Goal: Task Accomplishment & Management: Use online tool/utility

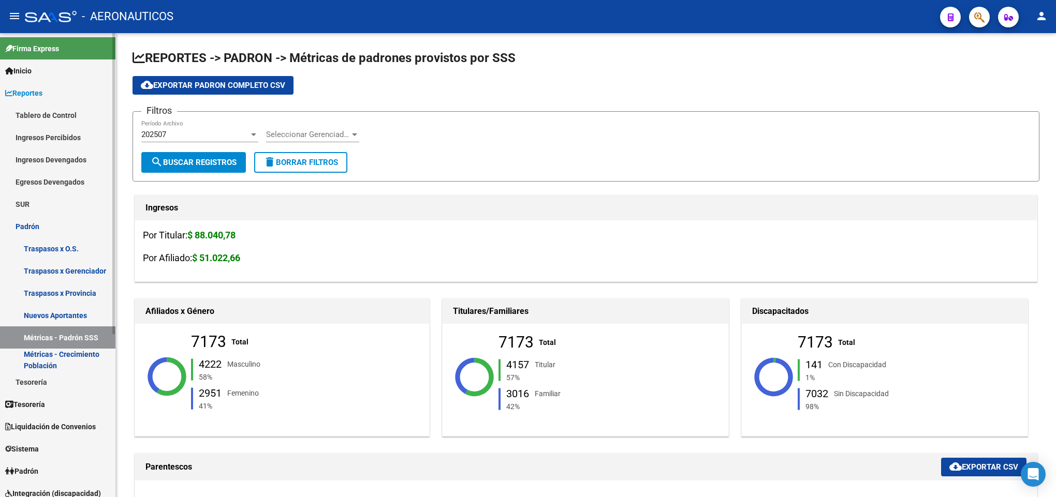
click at [26, 93] on span "Reportes" at bounding box center [23, 92] width 37 height 11
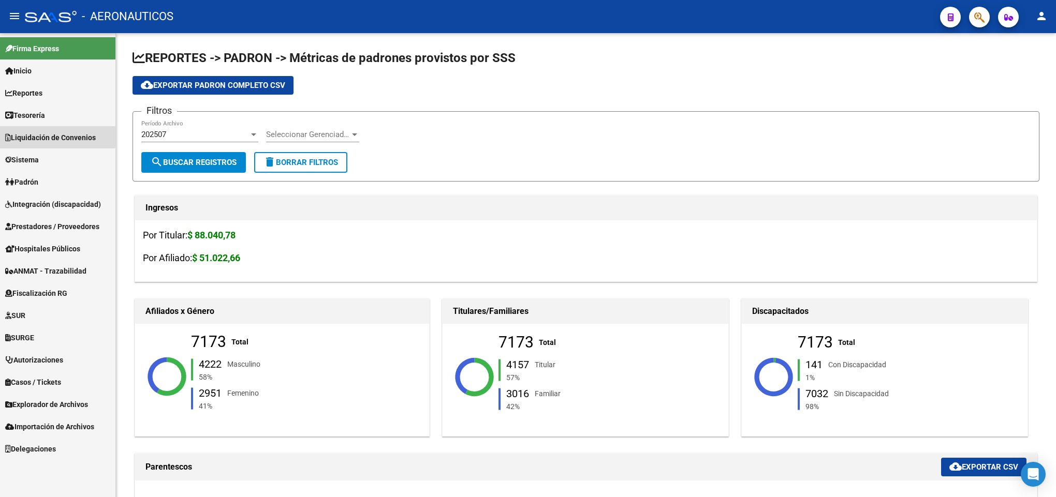
click at [41, 134] on span "Liquidación de Convenios" at bounding box center [50, 137] width 91 height 11
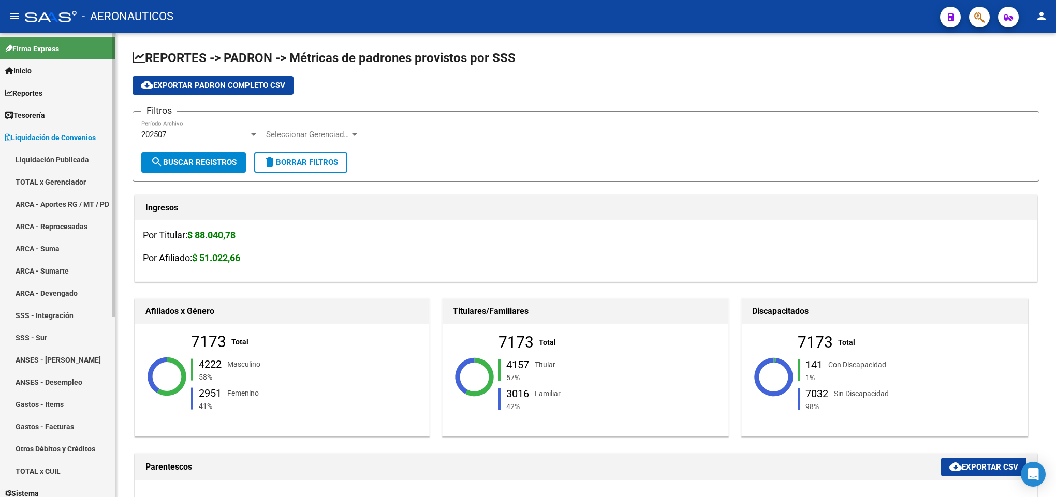
click at [50, 182] on link "TOTAL x Gerenciador" at bounding box center [57, 182] width 115 height 22
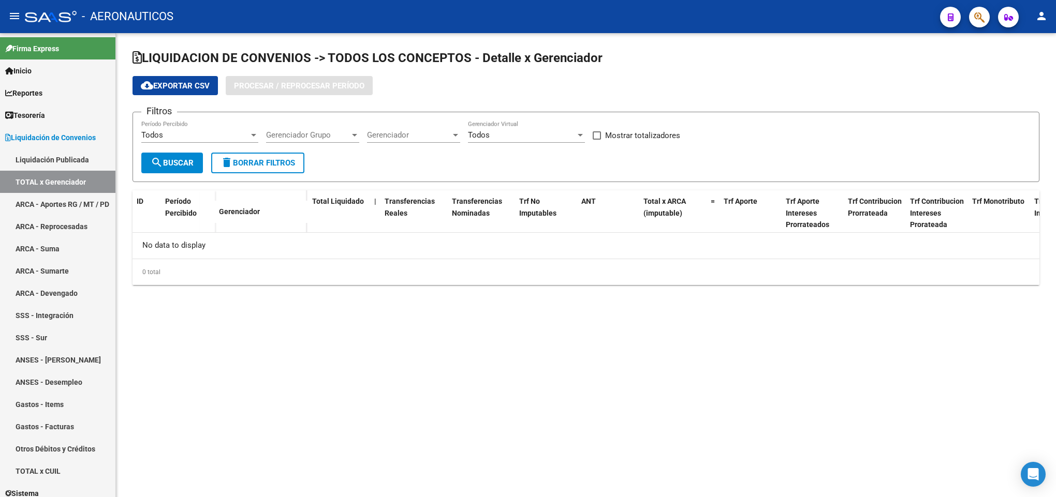
checkbox input "true"
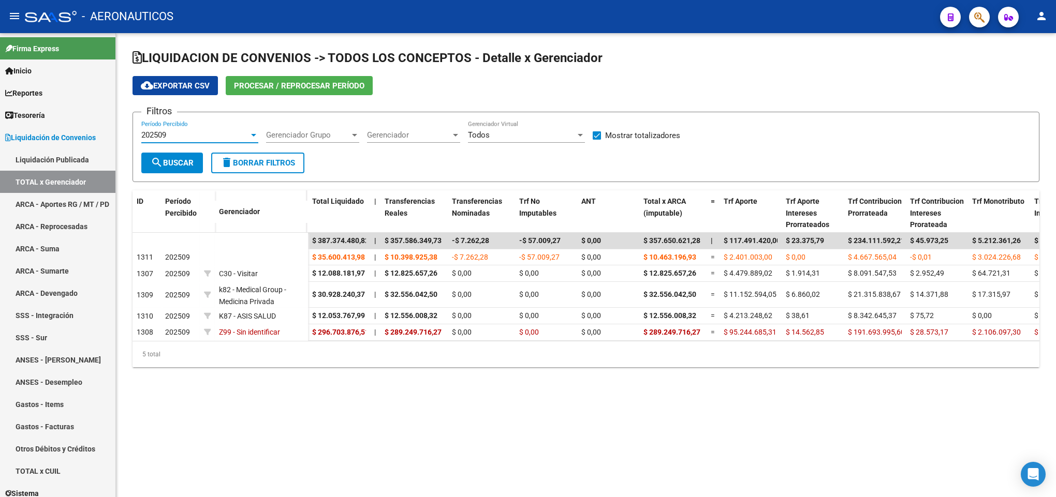
click at [210, 135] on div "202509" at bounding box center [195, 134] width 108 height 9
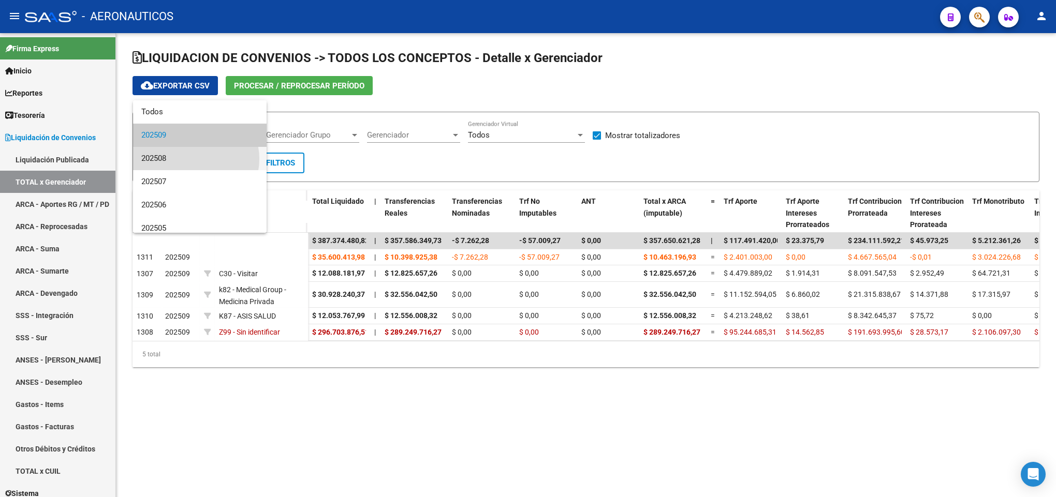
click at [196, 159] on span "202508" at bounding box center [199, 158] width 117 height 23
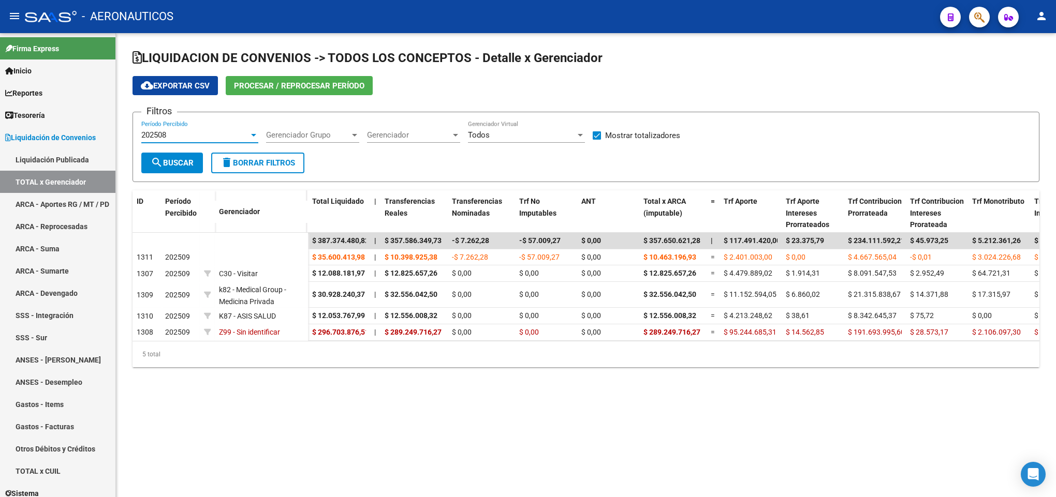
click at [193, 165] on span "search Buscar" at bounding box center [172, 162] width 43 height 9
drag, startPoint x: 802, startPoint y: 464, endPoint x: 713, endPoint y: 435, distance: 93.1
click at [801, 464] on mat-sidenav-content "LIQUIDACION DE CONVENIOS -> TODOS LOS CONCEPTOS - Detalle x Gerenciador cloud_d…" at bounding box center [586, 265] width 940 height 464
